Goal: Transaction & Acquisition: Purchase product/service

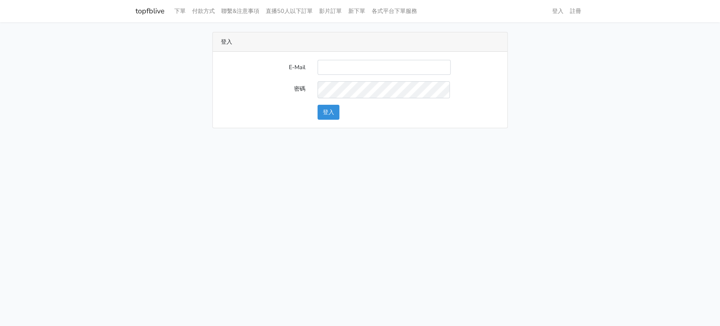
click at [375, 72] on input "E-Mail" at bounding box center [383, 67] width 133 height 15
type input "a0930115212@gmail.com"
click at [335, 120] on button "登入" at bounding box center [328, 112] width 22 height 15
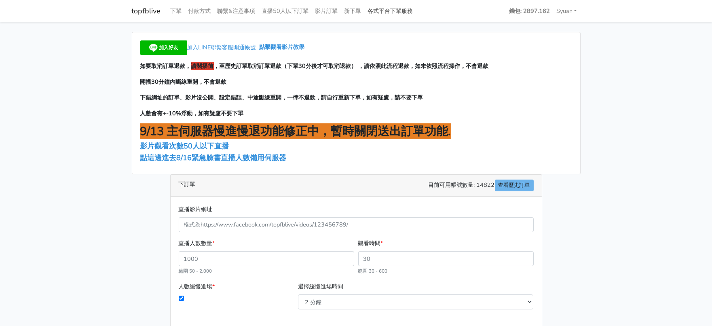
click at [417, 14] on link "各式平台下單服務" at bounding box center [391, 11] width 52 height 16
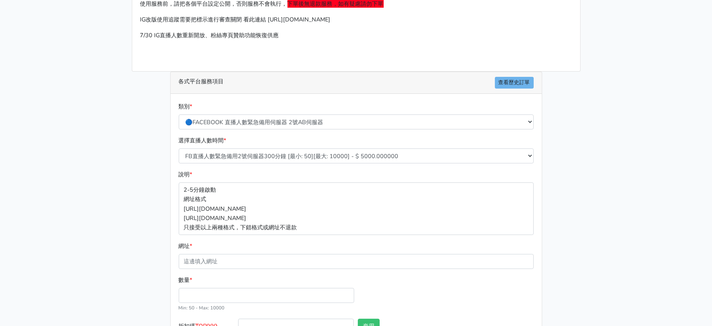
scroll to position [152, 0]
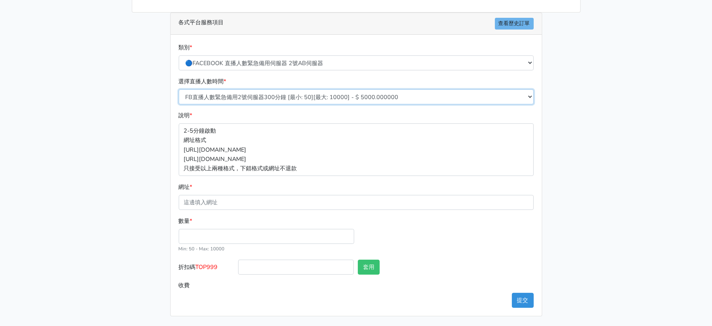
click at [328, 104] on select "FB直播人數緊急備用2號伺服器300分鐘 [最小: 50][最大: 10000] - $ 5000.000000 FB直播人數緊急備用2號伺服器60分鐘 [最…" at bounding box center [356, 96] width 355 height 15
select select "577"
click at [179, 97] on select "FB直播人數緊急備用2號伺服器300分鐘 [最小: 50][最大: 10000] - $ 5000.000000 FB直播人數緊急備用2號伺服器60分鐘 [最…" at bounding box center [356, 96] width 355 height 15
click at [232, 229] on input "數量 *" at bounding box center [267, 236] width 176 height 15
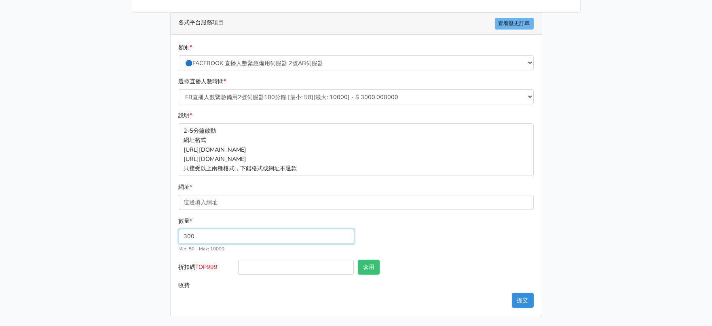
type input "300"
type input "900.000"
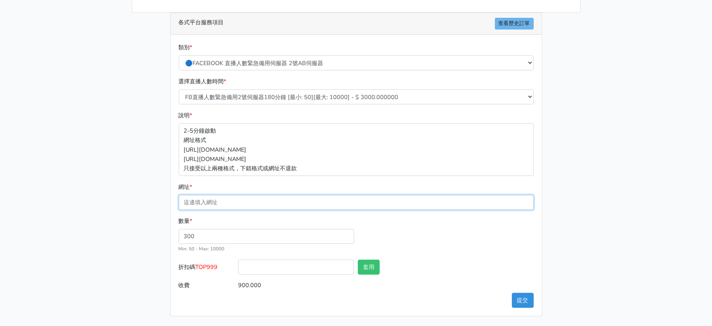
drag, startPoint x: 242, startPoint y: 171, endPoint x: 188, endPoint y: 183, distance: 55.0
click at [188, 195] on input "網址 *" at bounding box center [356, 202] width 355 height 15
paste input "[URL][DOMAIN_NAME]"
type input "[URL][DOMAIN_NAME]"
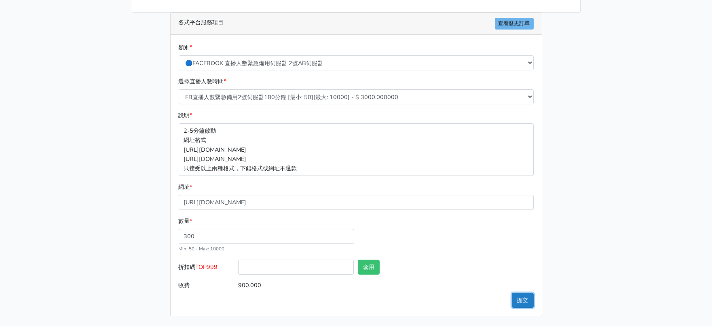
scroll to position [0, 0]
click at [523, 295] on button "提交" at bounding box center [523, 300] width 22 height 15
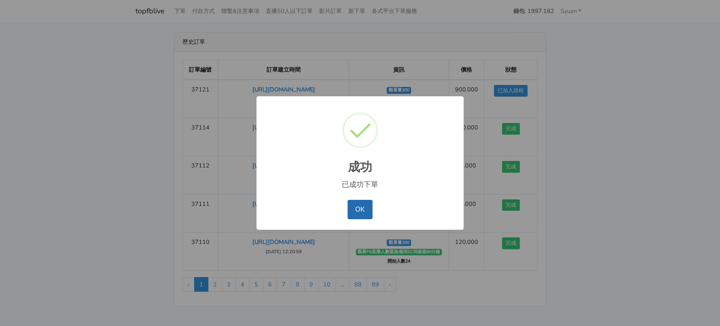
click at [347, 214] on button "OK" at bounding box center [359, 209] width 25 height 19
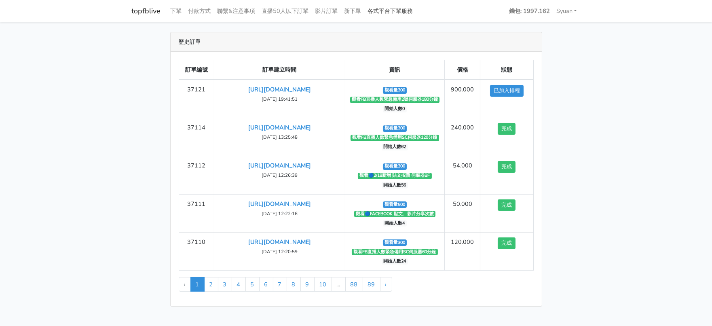
click at [417, 10] on link "各式平台下單服務" at bounding box center [391, 11] width 52 height 16
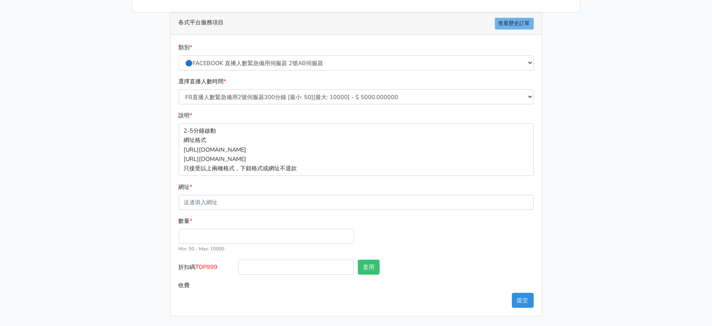
scroll to position [152, 0]
click at [281, 104] on select "FB直播人數緊急備用2號伺服器300分鐘 [最小: 50][最大: 10000] - $ 5000.000000 FB直播人數緊急備用2號伺服器60分鐘 [最…" at bounding box center [356, 96] width 355 height 15
drag, startPoint x: 281, startPoint y: 106, endPoint x: 283, endPoint y: 94, distance: 12.0
click at [281, 104] on select "FB直播人數緊急備用2號伺服器300分鐘 [最小: 50][最大: 10000] - $ 5000.000000 FB直播人數緊急備用2號伺服器60分鐘 [最…" at bounding box center [356, 96] width 355 height 15
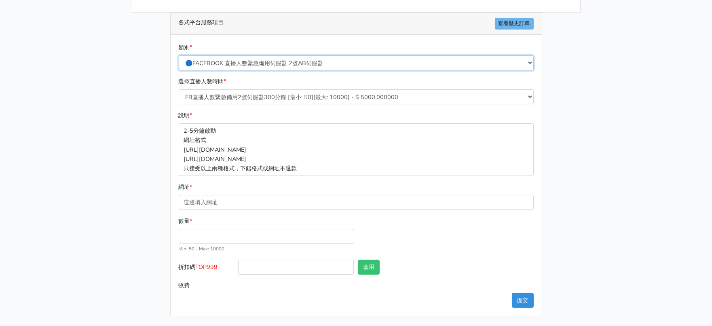
click at [291, 59] on select "🔵FACEBOOK 直播人數緊急備用伺服器 2號AB伺服器 🔵FACEBOOK 網軍專用貼文留言 安全保密 🔵FACEBOOK 直播人數緊急備用伺服器 J1 …" at bounding box center [356, 62] width 355 height 15
select select "🔵FACEBOOK按讚-追蹤-評論-社團成員-影片觀看-短影片觀看"
click at [179, 58] on select "🔵FACEBOOK 直播人數緊急備用伺服器 2號AB伺服器 🔵FACEBOOK 網軍專用貼文留言 安全保密 🔵FACEBOOK 直播人數緊急備用伺服器 J1 …" at bounding box center [356, 62] width 355 height 15
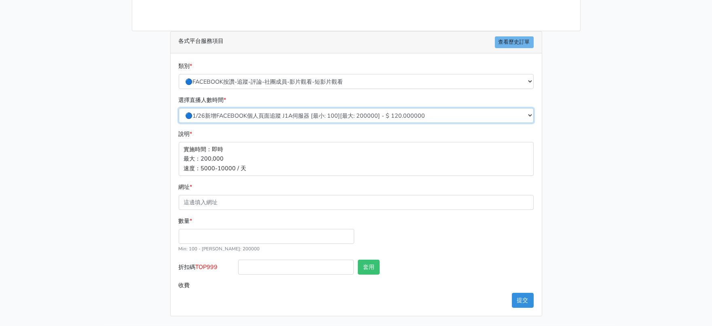
click at [298, 108] on select "🔵1/26新增FACEBOOK個人頁面追蹤 J1A伺服器 [最小: 100][最大: 200000] - $ 120.000000 🔵增加社團成員數 伺服器J…" at bounding box center [356, 115] width 355 height 15
select select "505"
click at [179, 108] on select "🔵1/26新增FACEBOOK個人頁面追蹤 J1A伺服器 [最小: 100][最大: 200000] - $ 120.000000 🔵增加社團成員數 伺服器J…" at bounding box center [356, 115] width 355 height 15
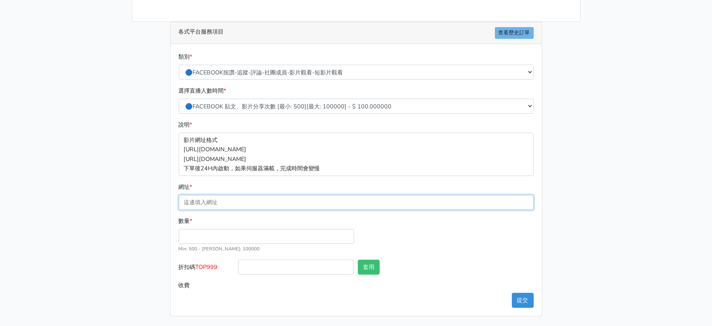
paste input "[URL][DOMAIN_NAME]"
type input "[URL][DOMAIN_NAME]"
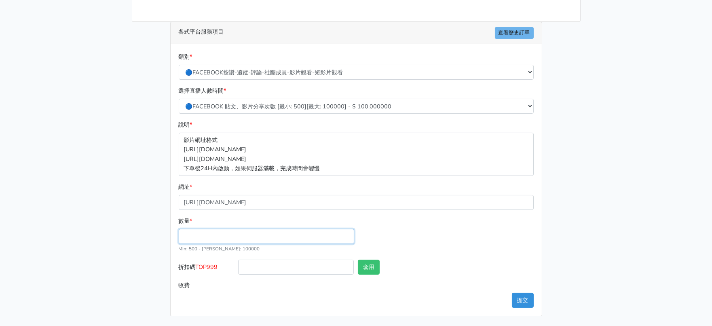
click at [222, 244] on input "數量 *" at bounding box center [267, 236] width 176 height 15
type input "500"
type input "50.000"
click at [495, 260] on div "數量 * 500 Min: 500 - Max: 100000" at bounding box center [356, 237] width 359 height 43
click at [513, 308] on button "提交" at bounding box center [523, 300] width 22 height 15
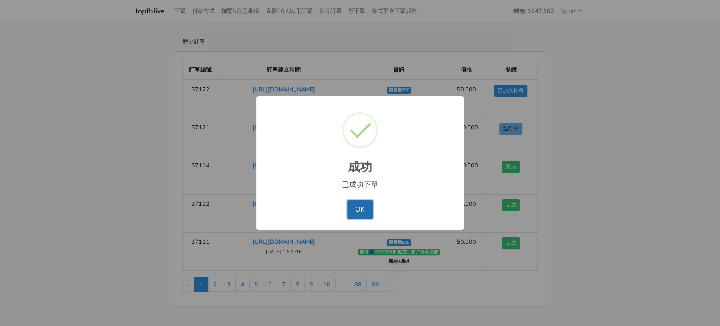
click at [354, 215] on button "OK" at bounding box center [359, 209] width 25 height 19
